Goal: Transaction & Acquisition: Obtain resource

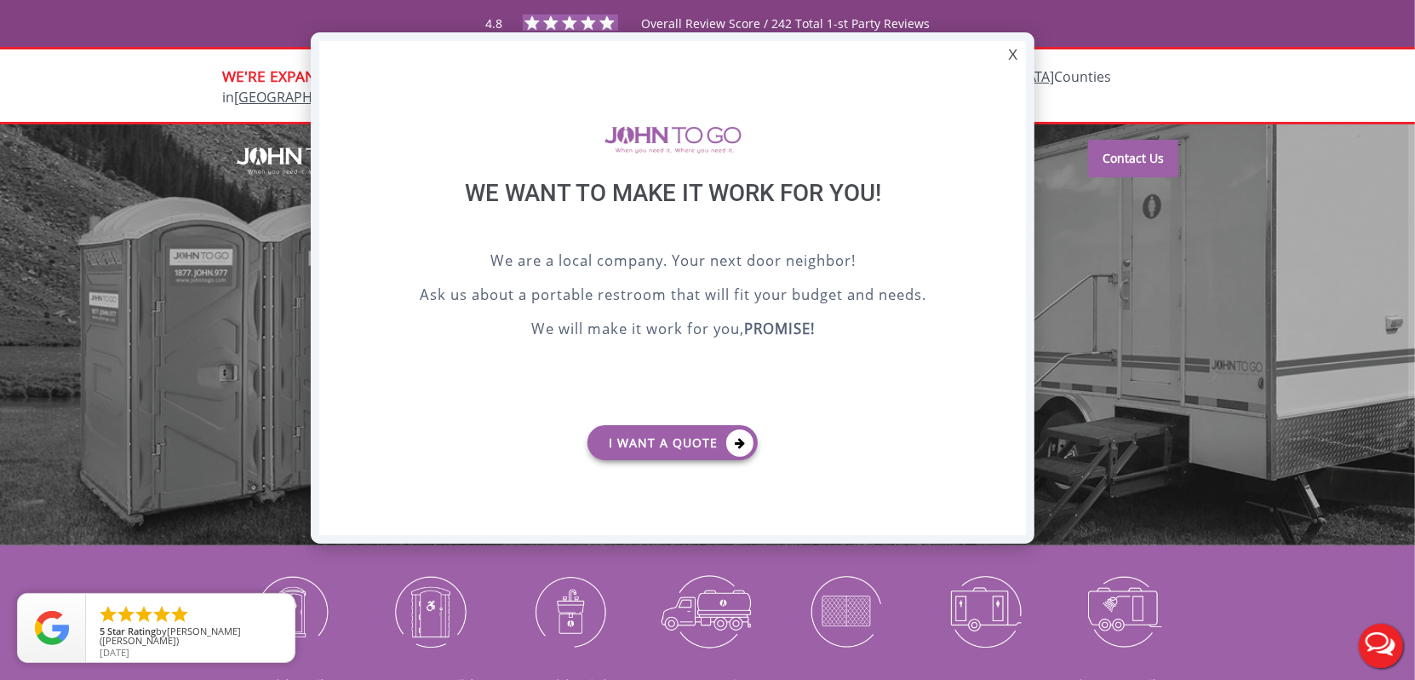
drag, startPoint x: 826, startPoint y: 204, endPoint x: 797, endPoint y: 197, distance: 29.9
drag, startPoint x: 797, startPoint y: 197, endPoint x: 1006, endPoint y: 56, distance: 251.5
click at [1006, 56] on div "X" at bounding box center [1013, 55] width 26 height 29
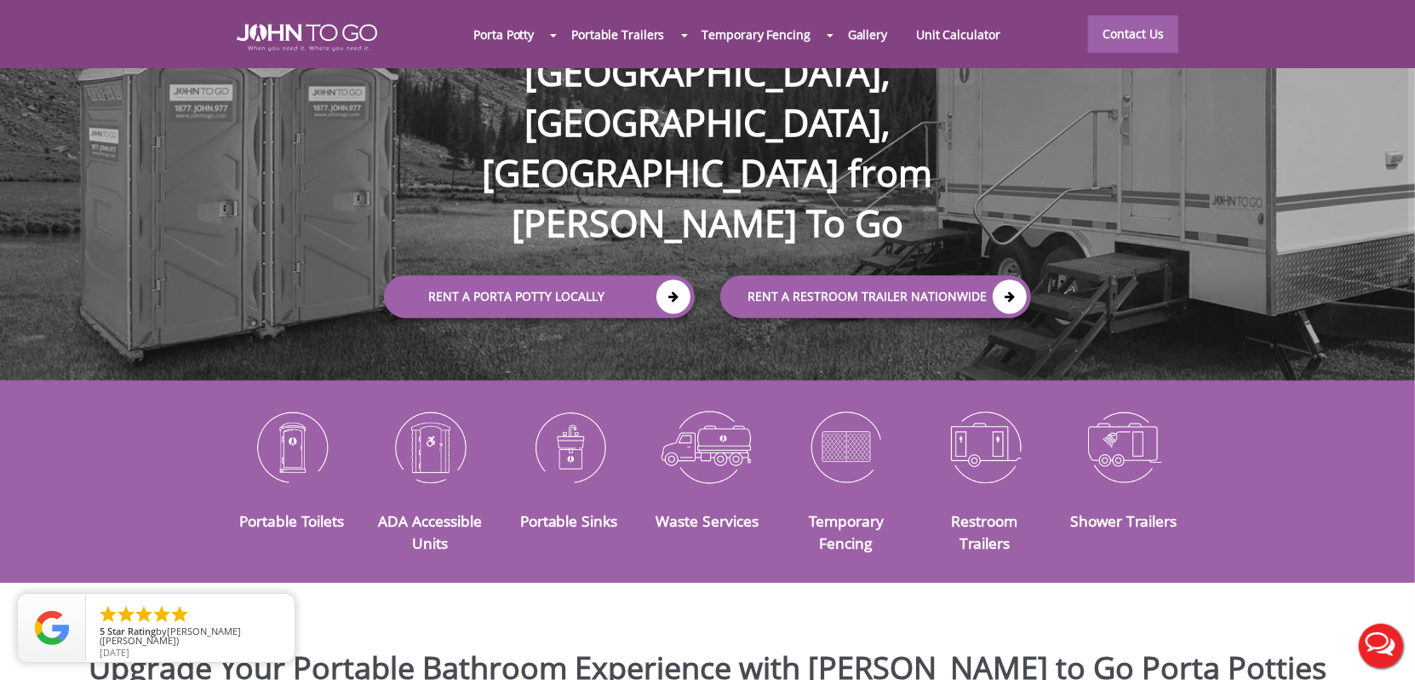
scroll to position [170, 0]
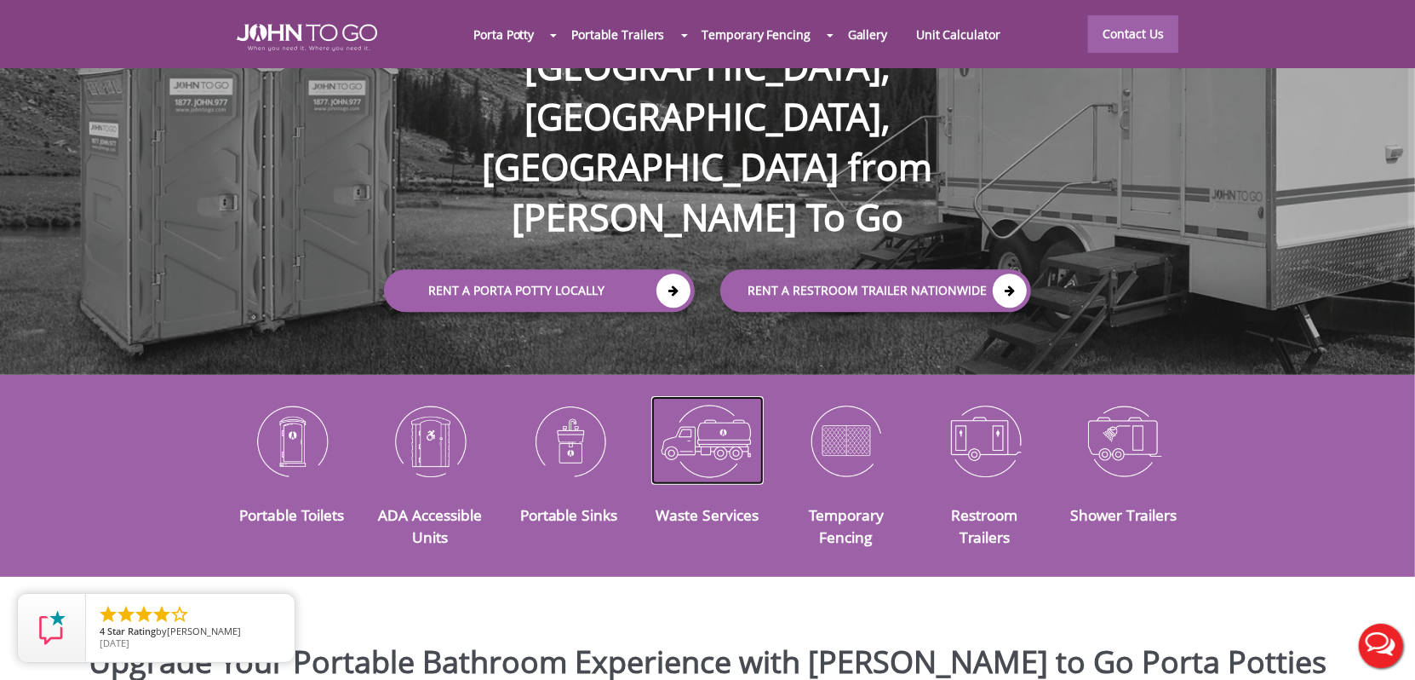
click at [702, 439] on img at bounding box center [707, 440] width 113 height 89
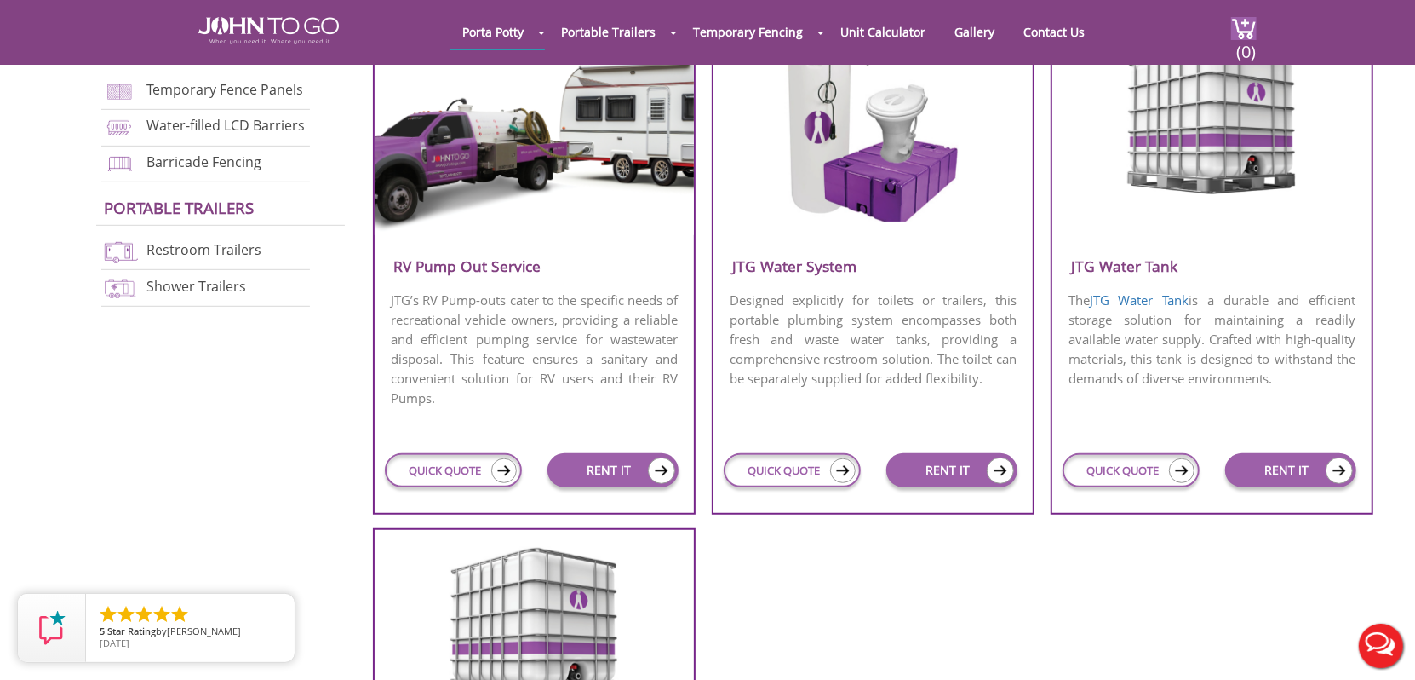
scroll to position [766, 0]
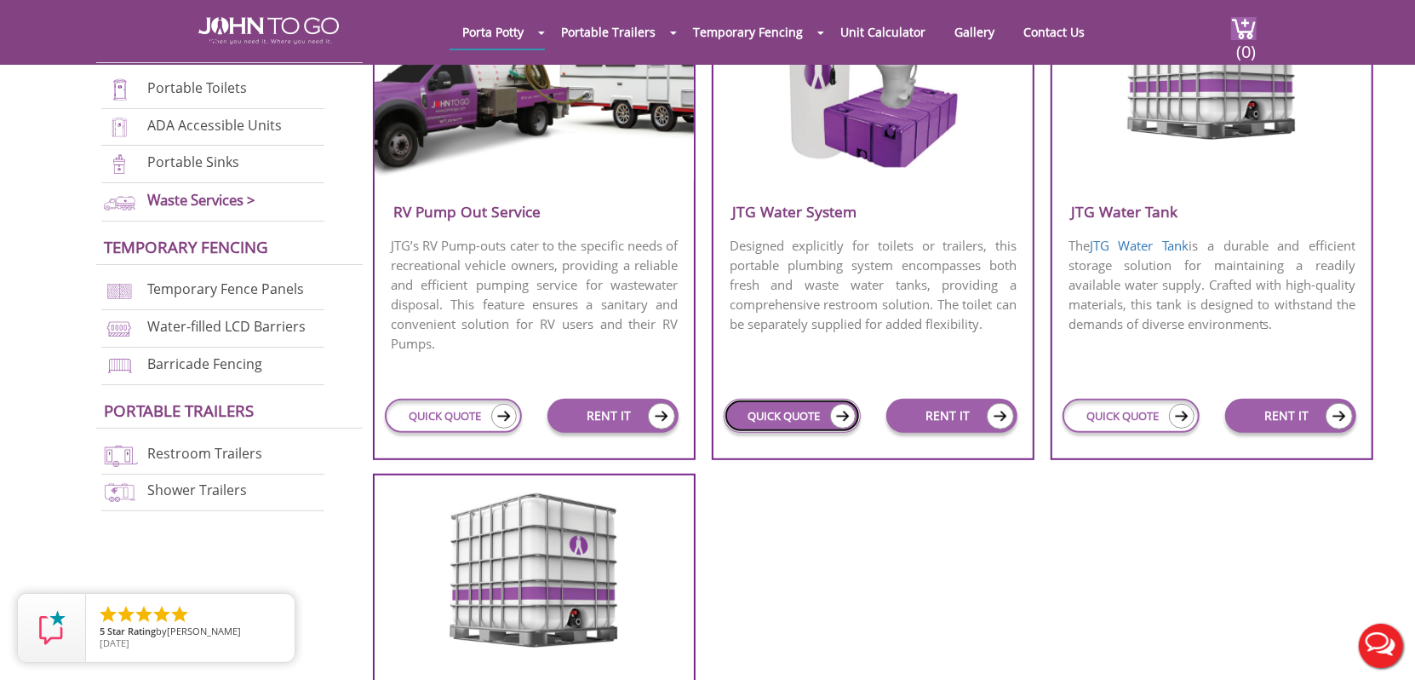
click at [761, 417] on link "QUICK QUOTE" at bounding box center [792, 416] width 137 height 34
